Goal: Task Accomplishment & Management: Manage account settings

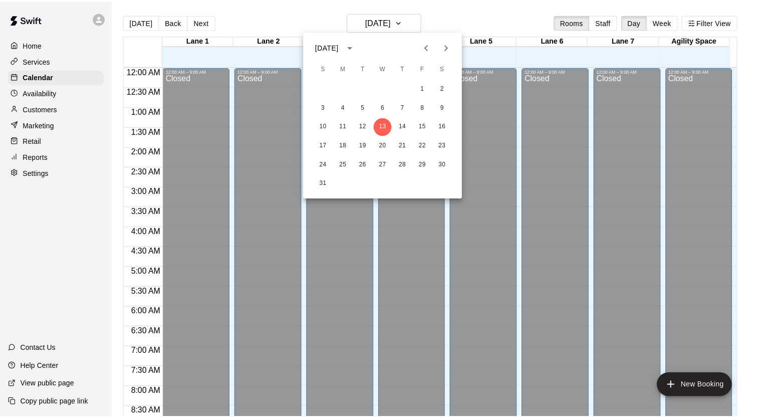
scroll to position [178, 0]
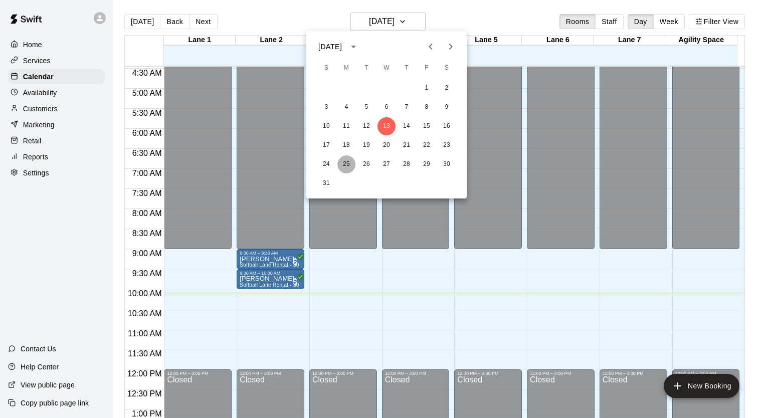
click at [343, 161] on button "25" at bounding box center [346, 164] width 18 height 18
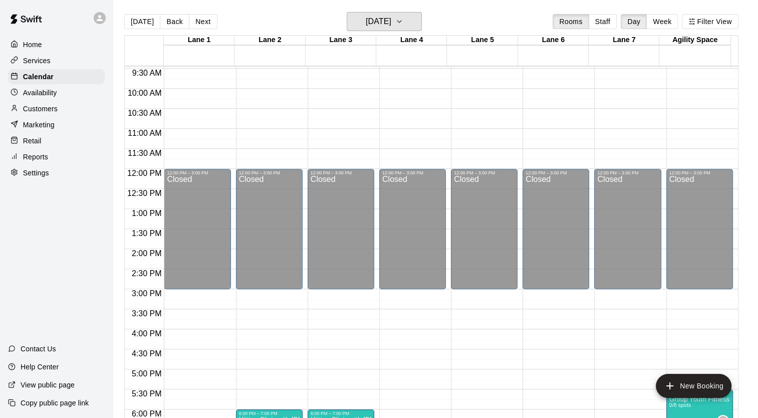
scroll to position [579, 0]
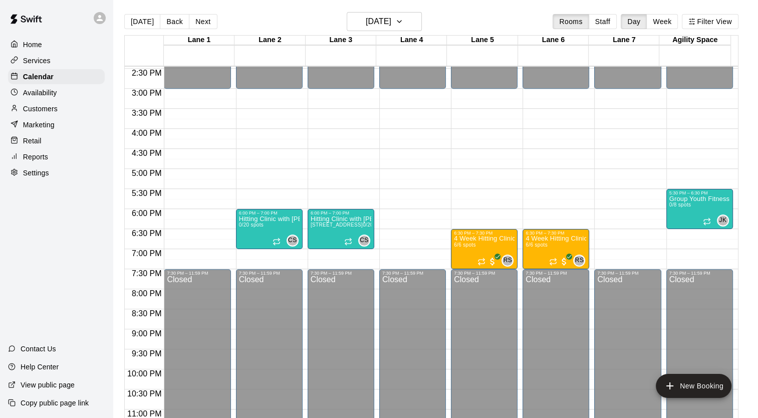
click at [48, 116] on div "Customers" at bounding box center [56, 108] width 97 height 15
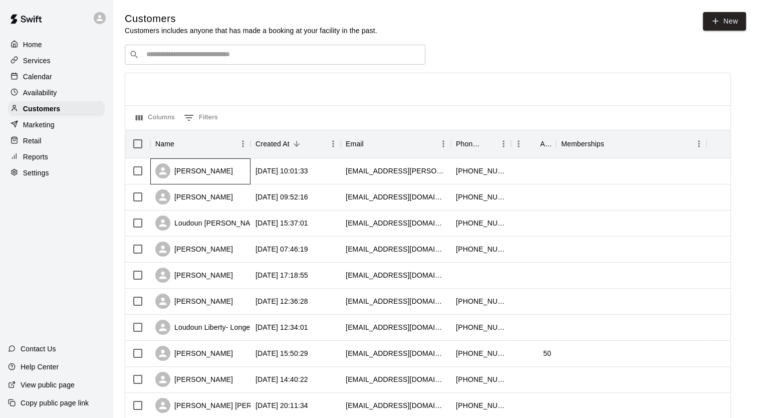
click at [218, 178] on div "[PERSON_NAME]" at bounding box center [194, 170] width 78 height 15
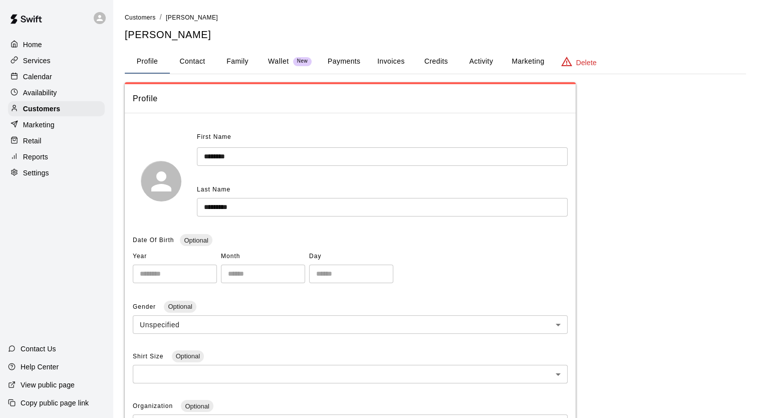
click at [241, 56] on button "Family" at bounding box center [237, 62] width 45 height 24
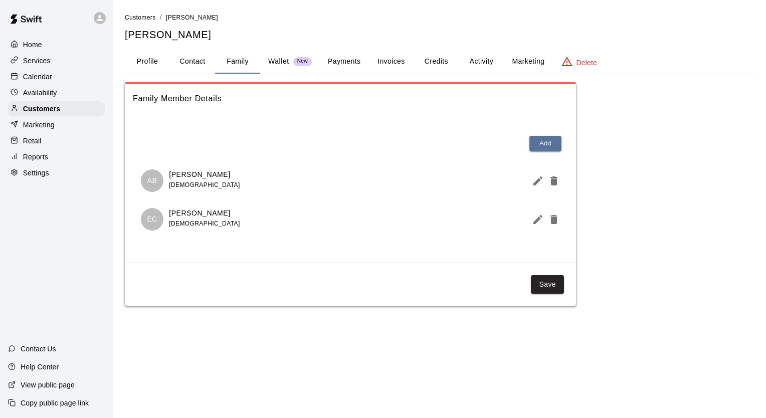
click at [473, 63] on button "Activity" at bounding box center [481, 62] width 45 height 24
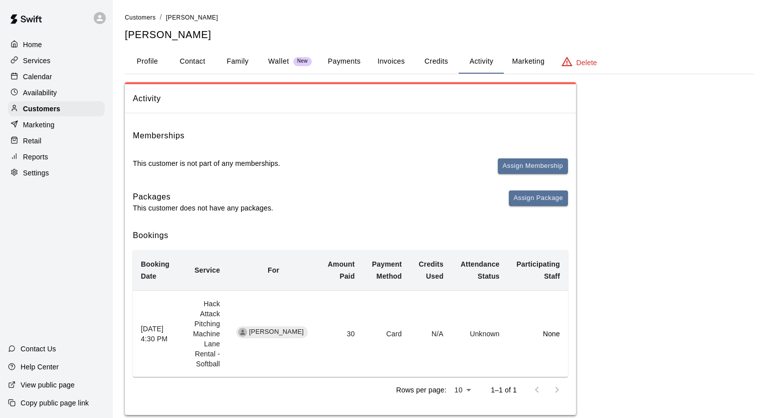
click at [47, 75] on p "Calendar" at bounding box center [37, 77] width 29 height 10
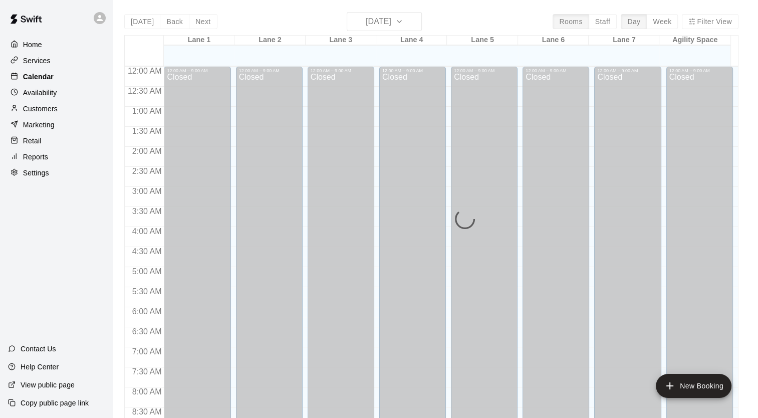
scroll to position [406, 0]
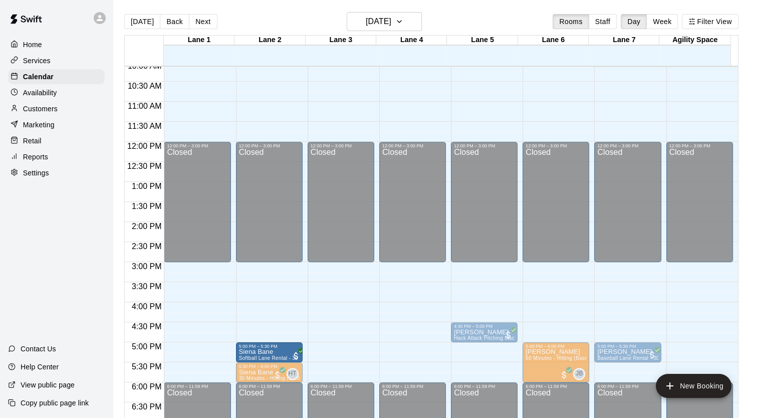
drag, startPoint x: 206, startPoint y: 352, endPoint x: 256, endPoint y: 352, distance: 49.6
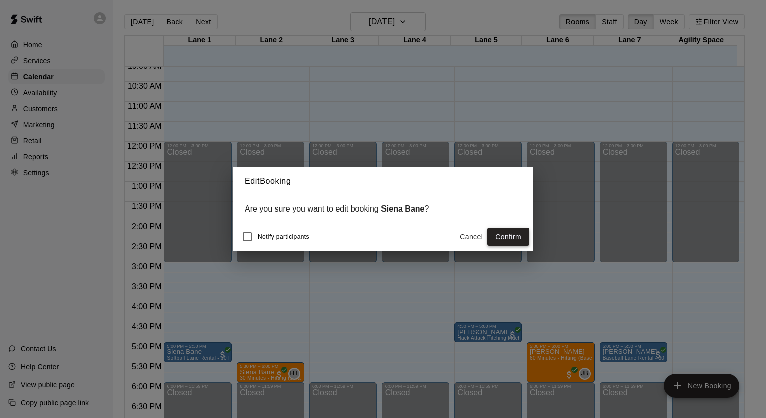
click at [511, 238] on button "Confirm" at bounding box center [508, 237] width 42 height 19
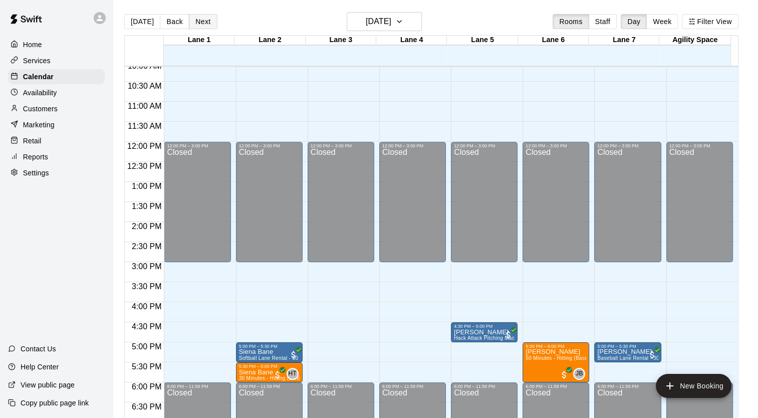
click at [204, 25] on button "Next" at bounding box center [203, 21] width 28 height 15
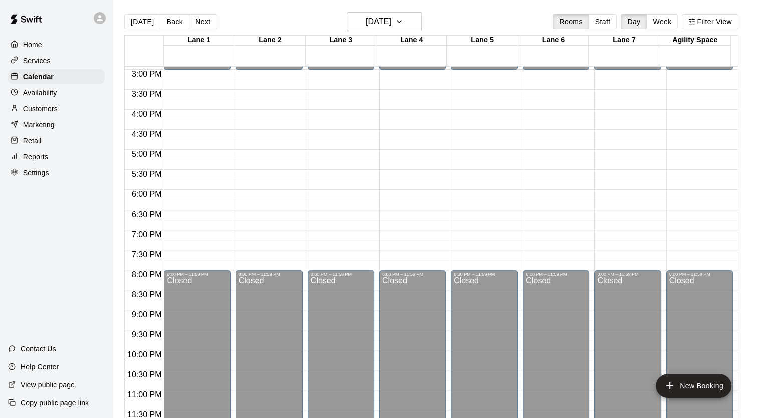
scroll to position [599, 0]
click at [205, 23] on button "Next" at bounding box center [203, 21] width 28 height 15
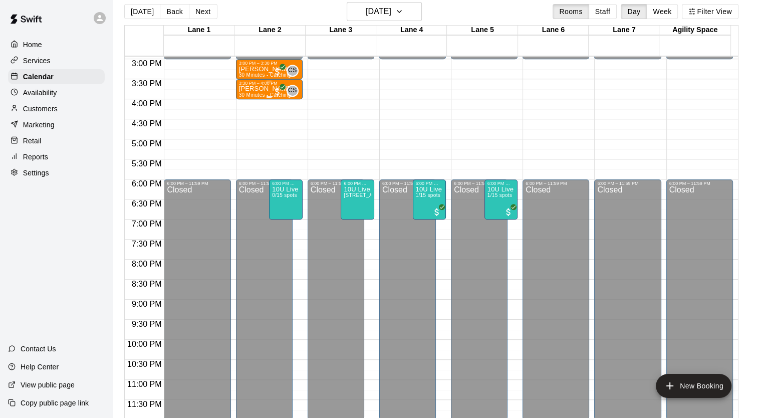
scroll to position [16, 0]
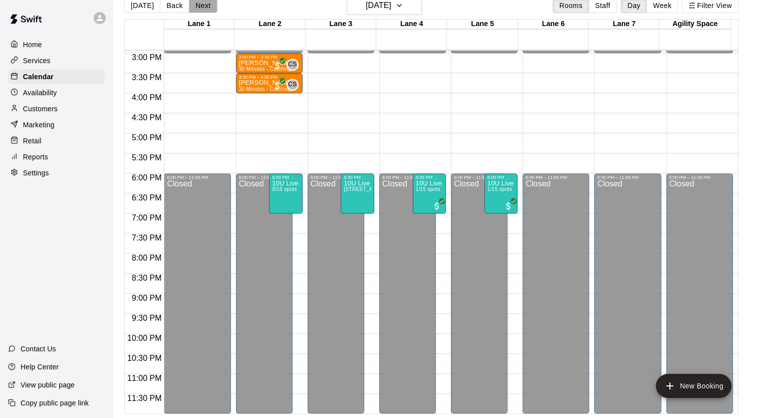
click at [196, 7] on button "Next" at bounding box center [203, 5] width 28 height 15
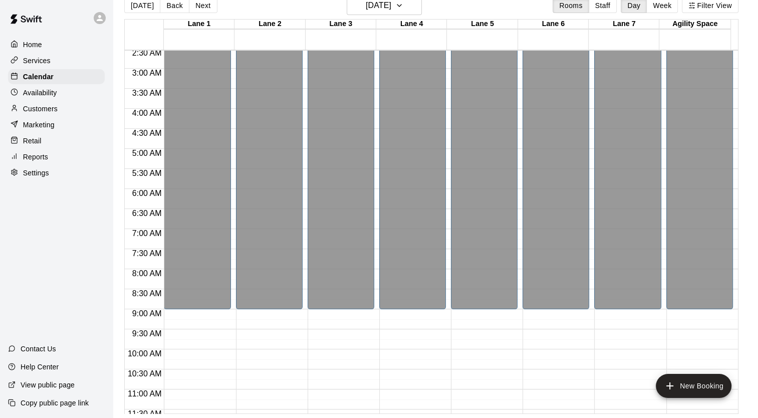
scroll to position [98, 0]
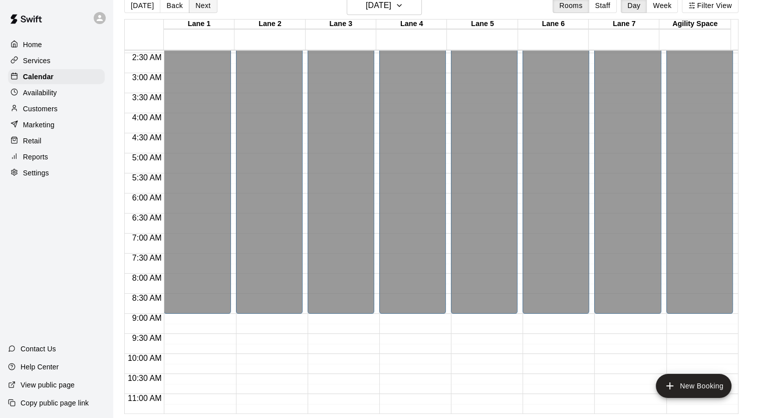
click at [204, 9] on button "Next" at bounding box center [203, 5] width 28 height 15
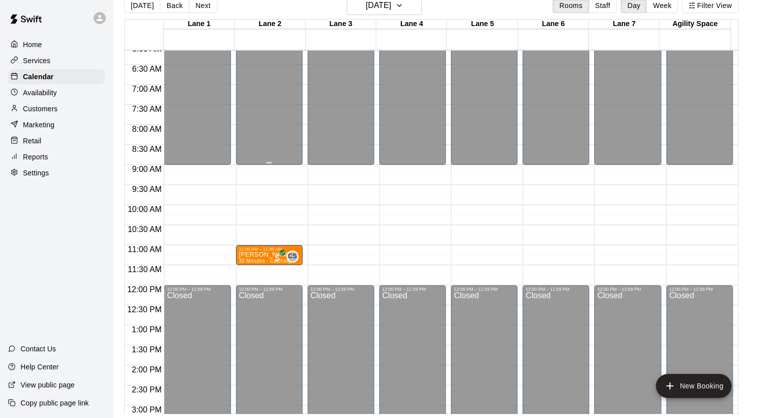
scroll to position [248, 0]
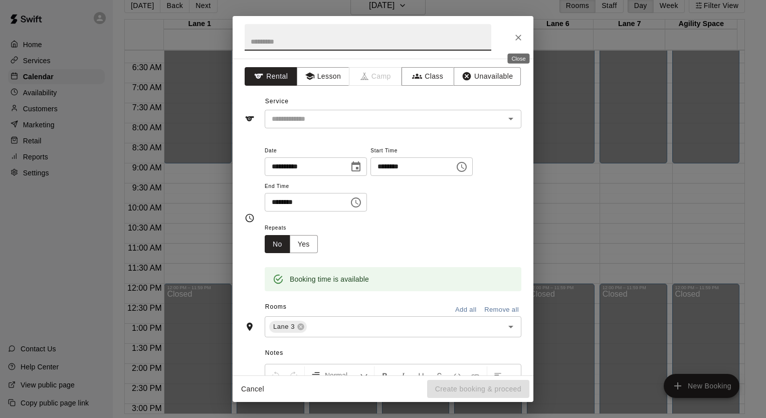
click at [521, 41] on icon "Close" at bounding box center [518, 38] width 10 height 10
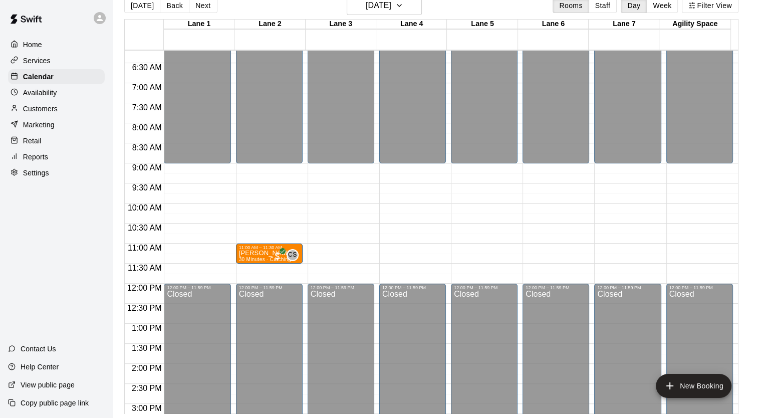
click at [44, 97] on p "Availability" at bounding box center [40, 93] width 34 height 10
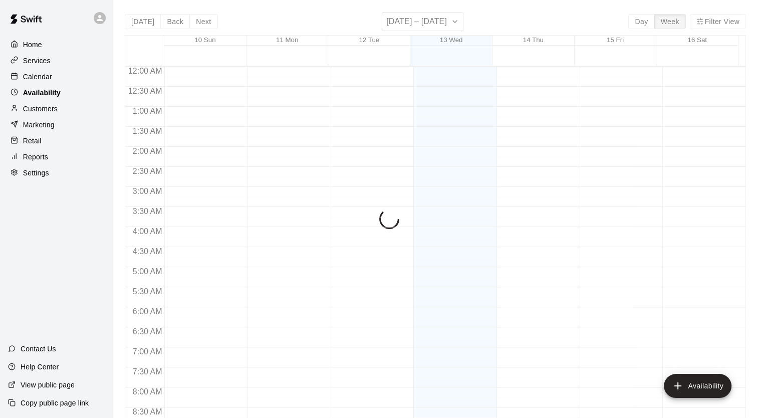
scroll to position [434, 0]
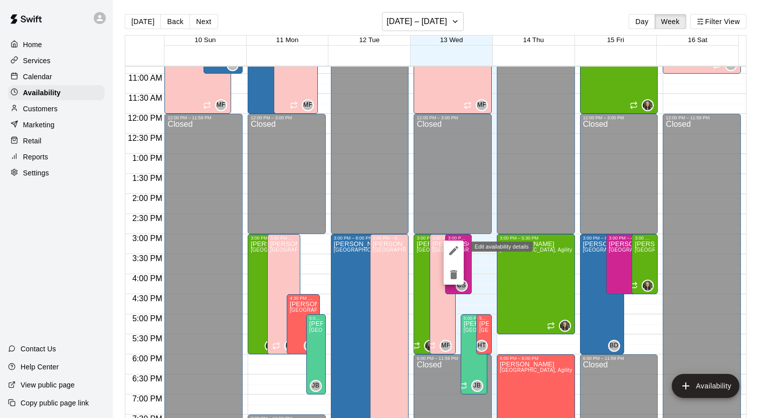
click at [457, 248] on icon "edit" at bounding box center [453, 250] width 9 height 9
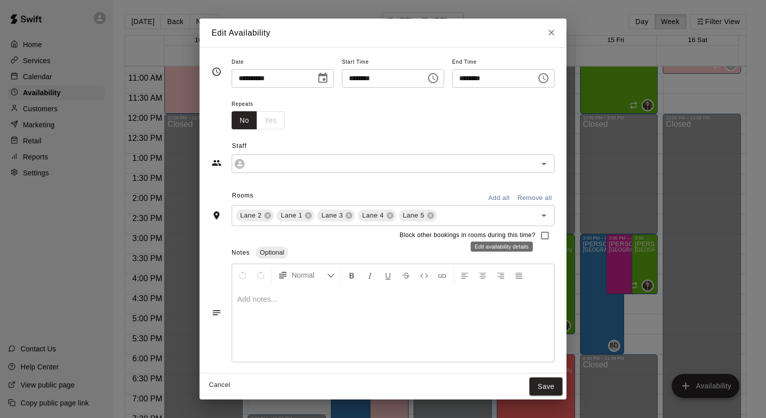
type input "**********"
click at [554, 33] on icon "Close" at bounding box center [551, 33] width 6 height 6
type input "**********"
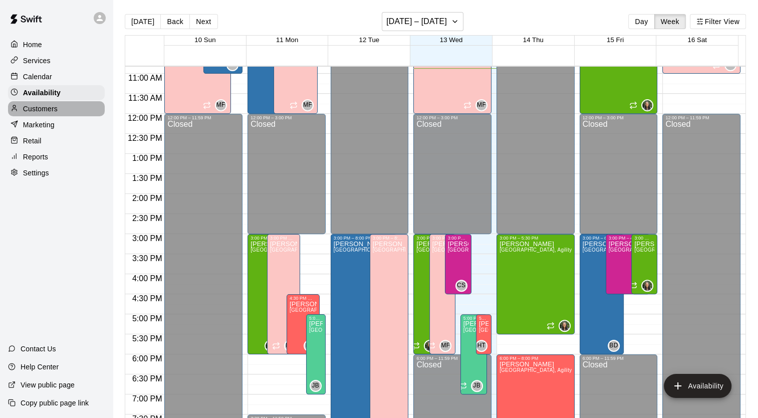
click at [53, 108] on p "Customers" at bounding box center [40, 109] width 35 height 10
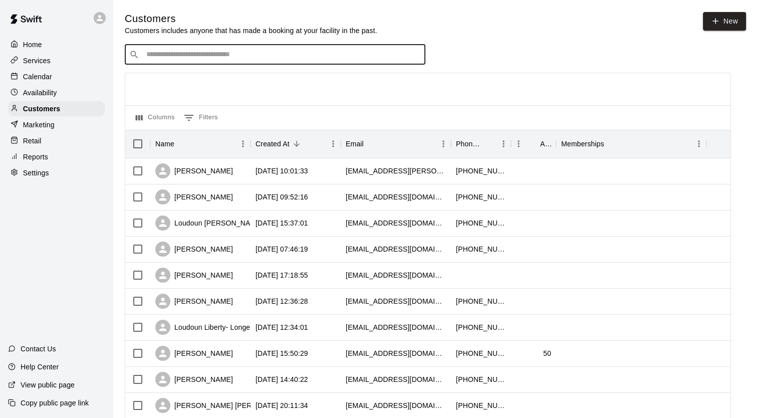
click at [199, 60] on input "Search customers by name or email" at bounding box center [282, 55] width 278 height 10
type input "*****"
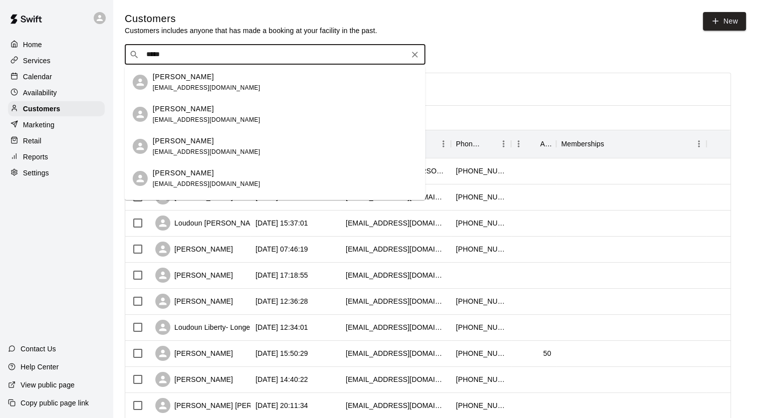
click at [205, 104] on div "[PERSON_NAME]" at bounding box center [207, 109] width 108 height 11
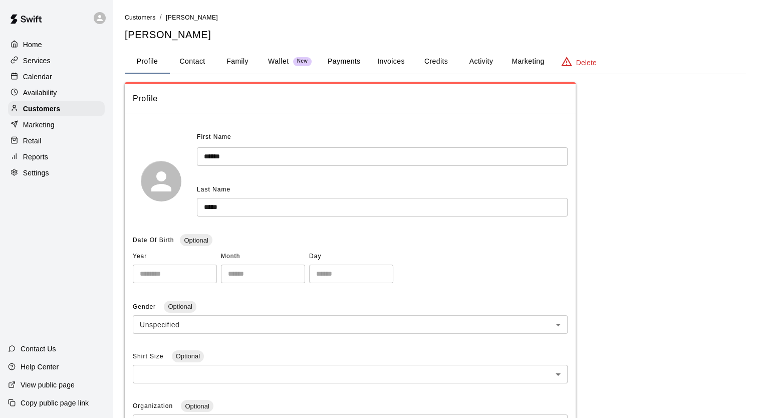
click at [192, 61] on button "Contact" at bounding box center [192, 62] width 45 height 24
select select "**"
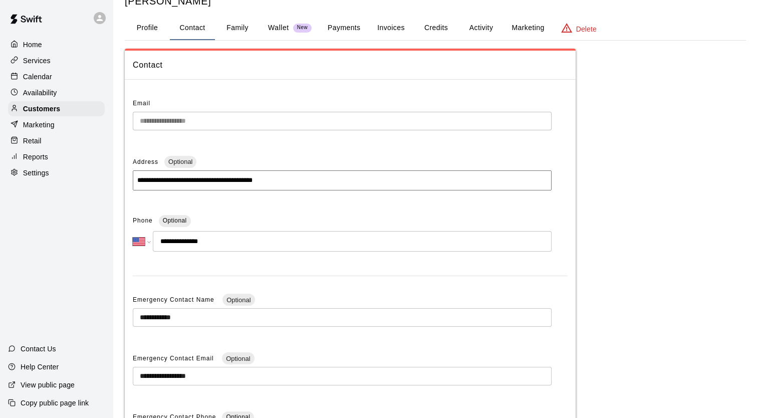
scroll to position [100, 0]
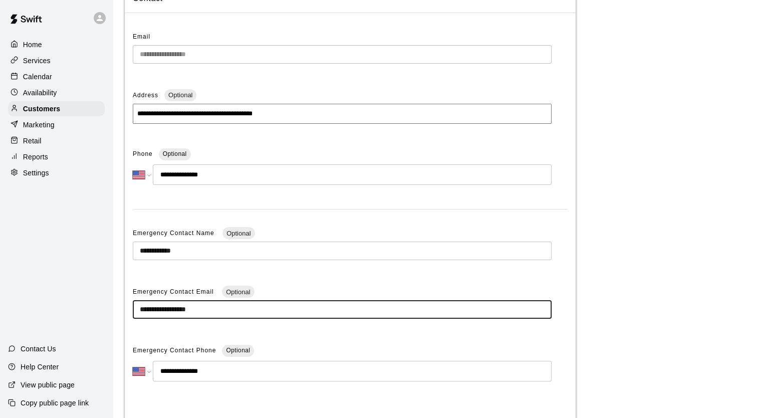
drag, startPoint x: 226, startPoint y: 314, endPoint x: 99, endPoint y: 312, distance: 126.8
click at [99, 312] on div "**********" at bounding box center [379, 186] width 758 height 572
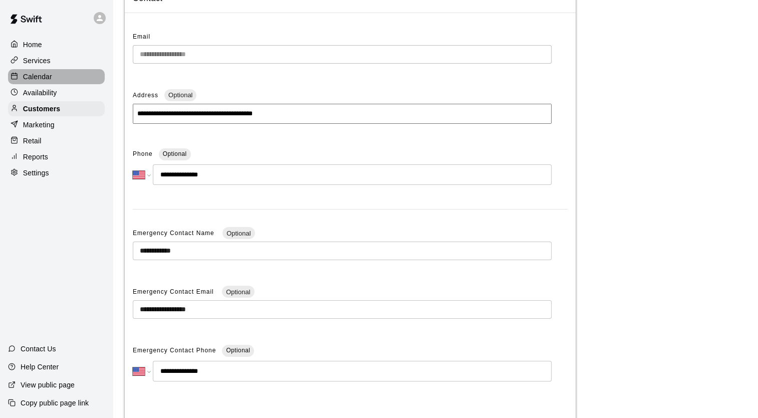
click at [56, 84] on div "Calendar" at bounding box center [56, 76] width 97 height 15
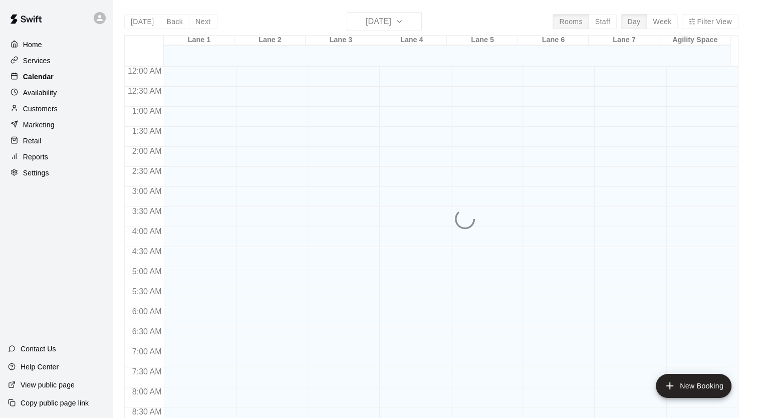
scroll to position [438, 0]
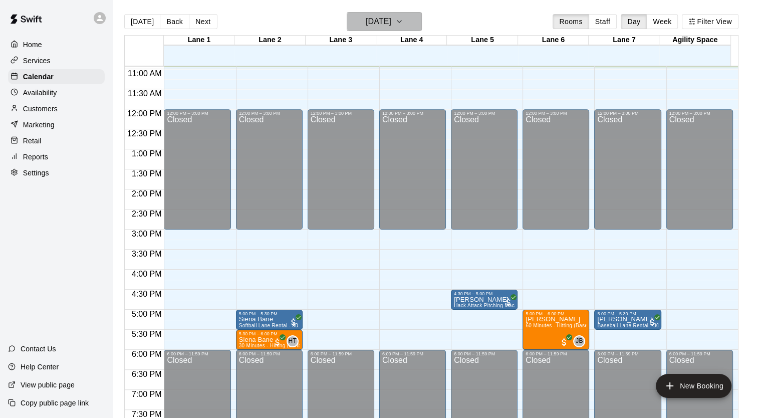
click at [408, 21] on button "[DATE]" at bounding box center [384, 21] width 75 height 19
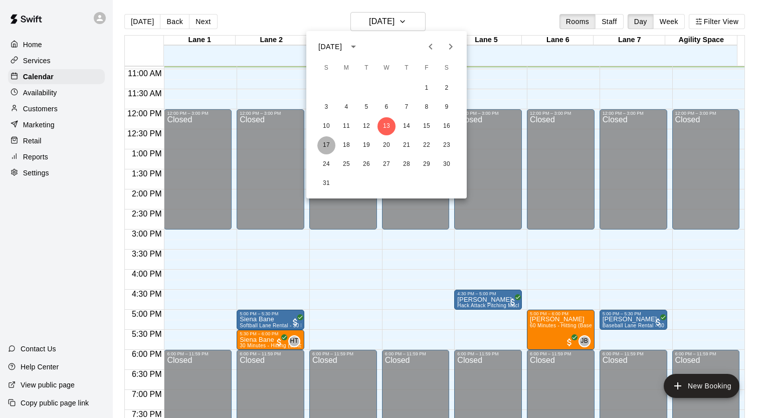
click at [327, 146] on button "17" at bounding box center [326, 145] width 18 height 18
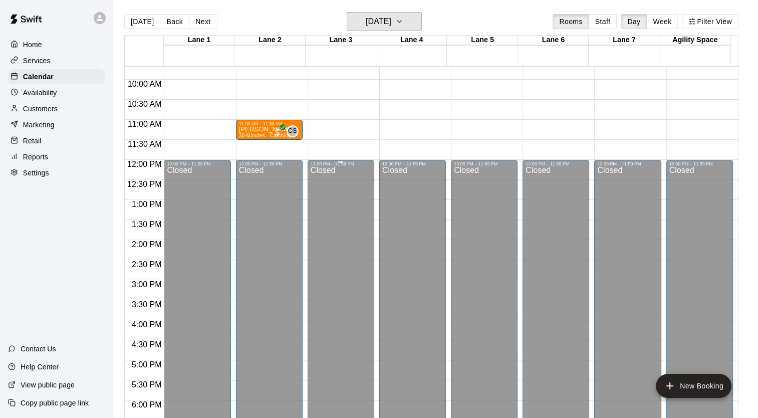
scroll to position [238, 0]
